Goal: Find specific page/section: Find specific page/section

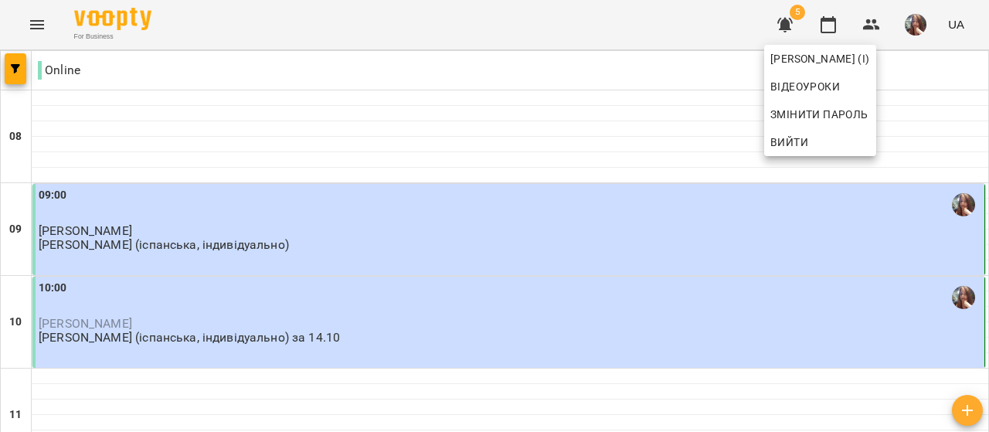
scroll to position [77, 0]
click at [361, 280] on div at bounding box center [494, 216] width 989 height 432
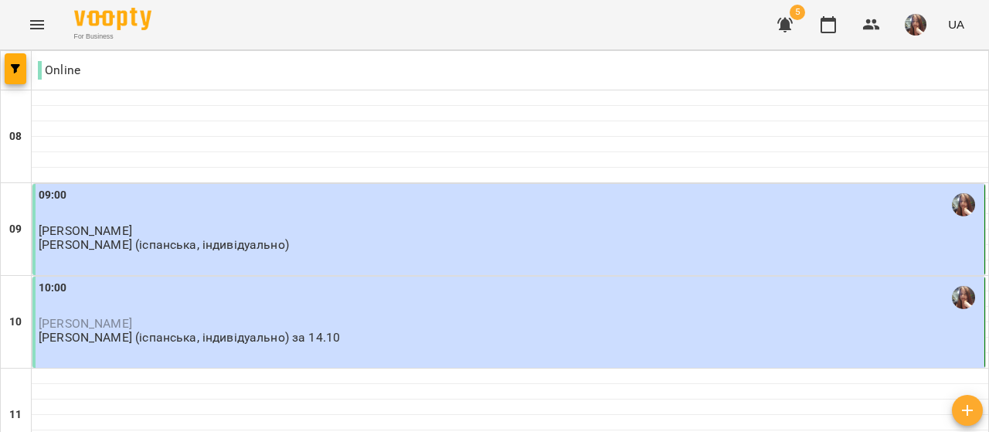
click at [352, 280] on div "10:00 Анна Бродецька Михайлик Альона (іспанська, індивідуально) за 14.10" at bounding box center [510, 313] width 942 height 66
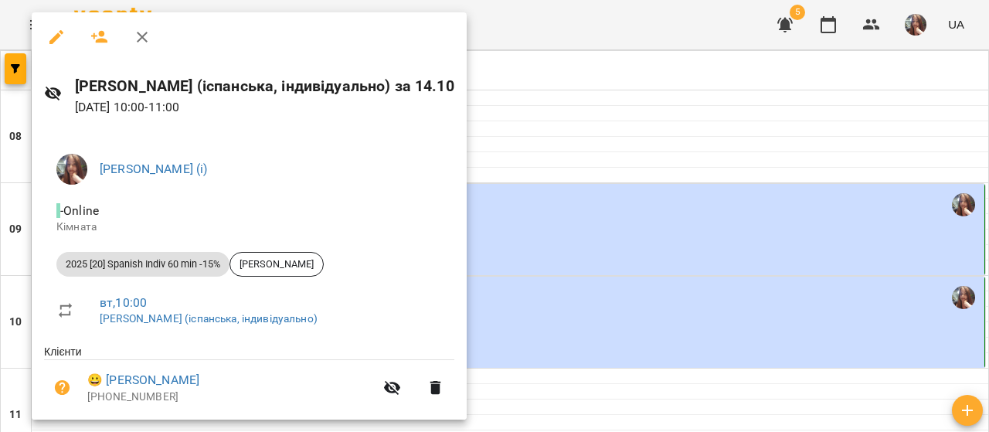
click at [606, 148] on div at bounding box center [494, 216] width 989 height 432
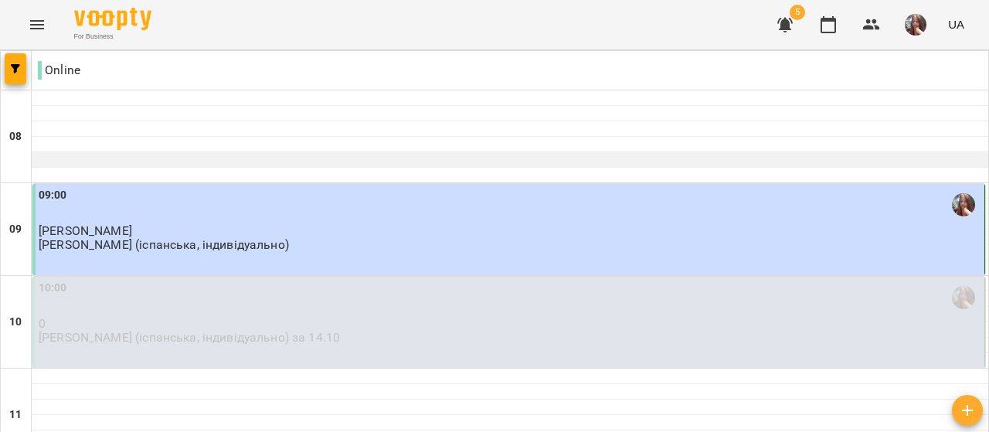
scroll to position [232, 0]
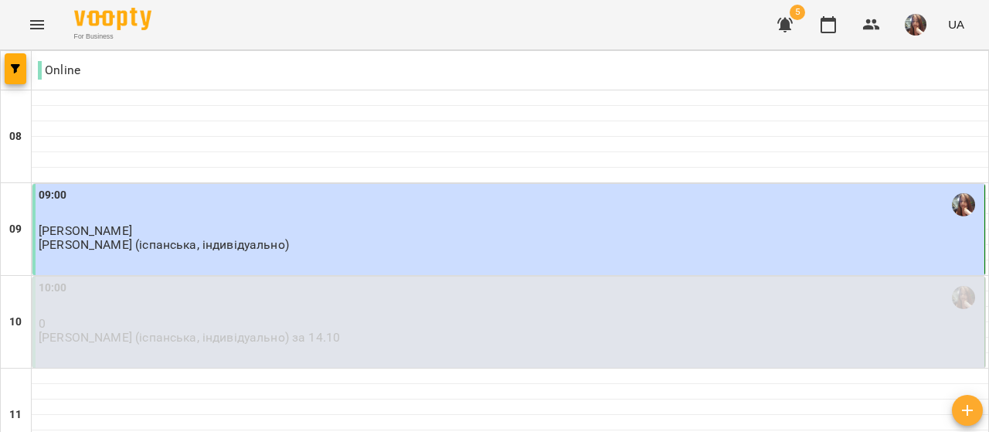
click at [925, 15] on span "button" at bounding box center [915, 25] width 22 height 22
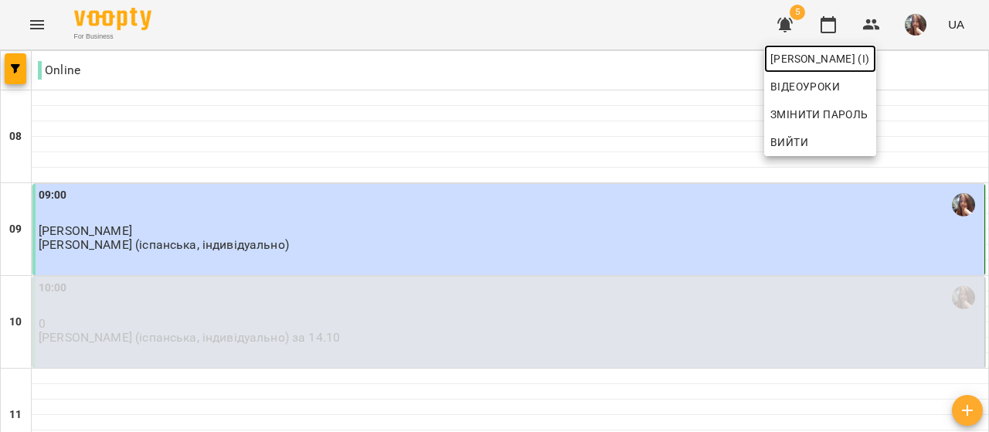
click at [870, 56] on span "[PERSON_NAME] (і)" at bounding box center [820, 58] width 100 height 19
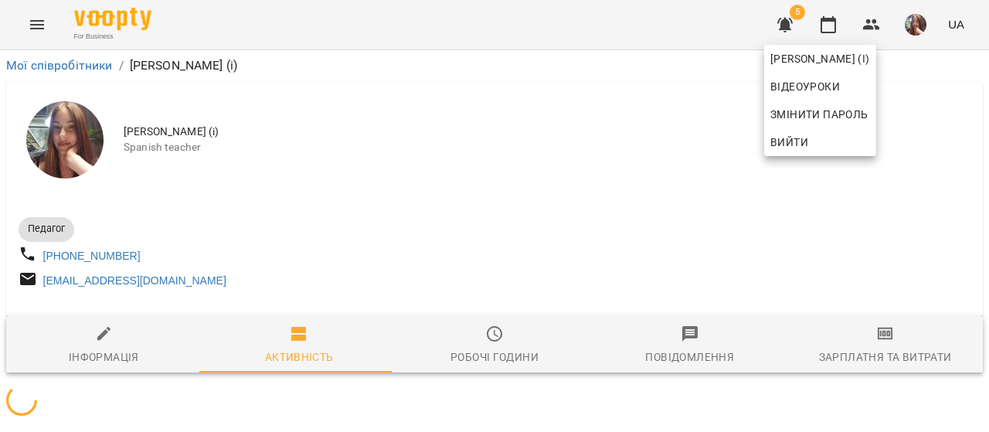
click at [493, 202] on div at bounding box center [494, 216] width 989 height 432
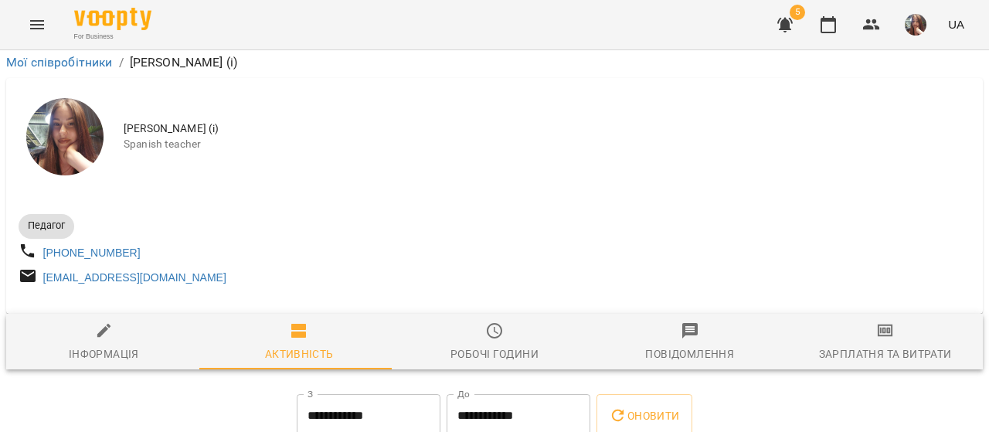
scroll to position [248, 0]
click at [819, 25] on button "button" at bounding box center [827, 24] width 37 height 37
